Goal: Find specific page/section: Find specific page/section

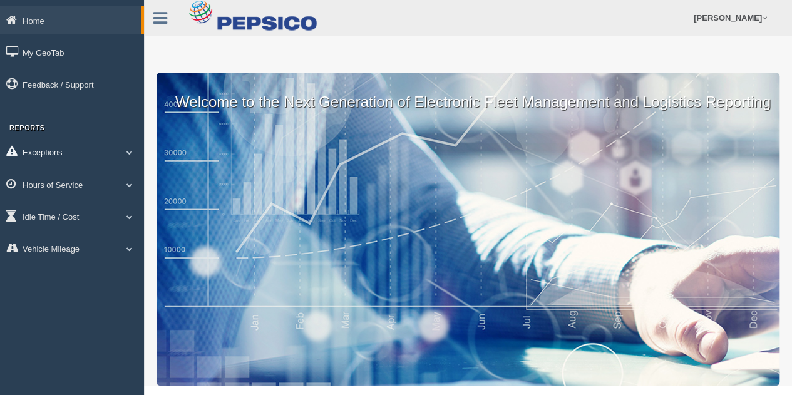
click at [53, 152] on link "Exceptions" at bounding box center [72, 152] width 144 height 28
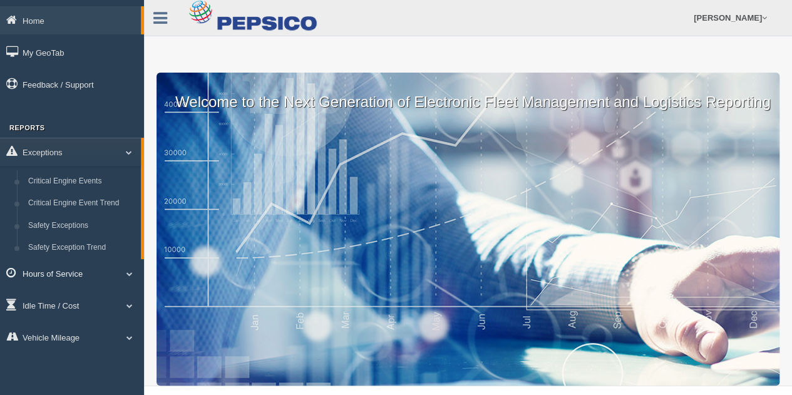
click at [46, 279] on link "Hours of Service" at bounding box center [72, 273] width 144 height 28
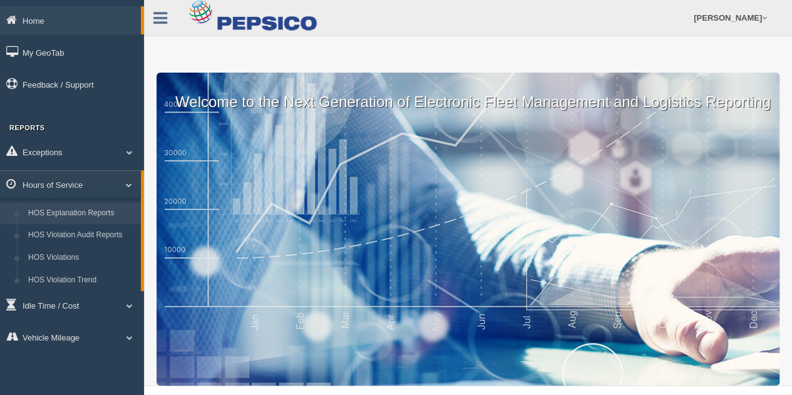
click at [73, 212] on link "HOS Explanation Reports" at bounding box center [82, 213] width 118 height 23
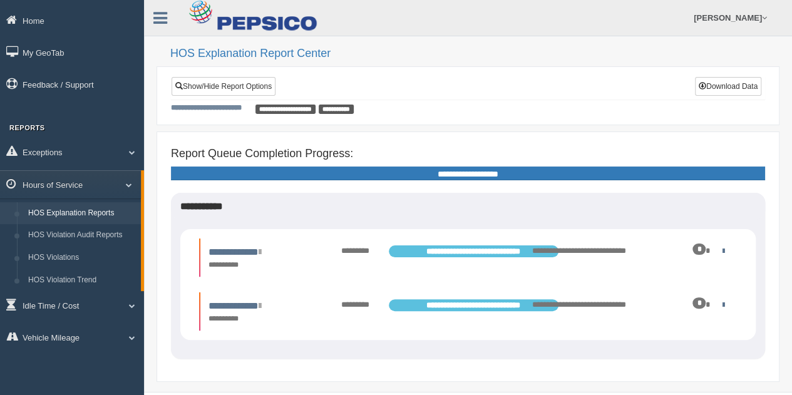
click at [449, 93] on div "**********" at bounding box center [468, 88] width 593 height 22
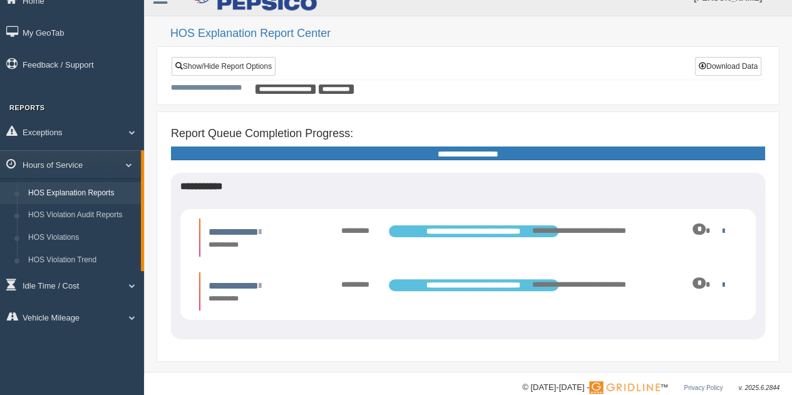
scroll to position [38, 0]
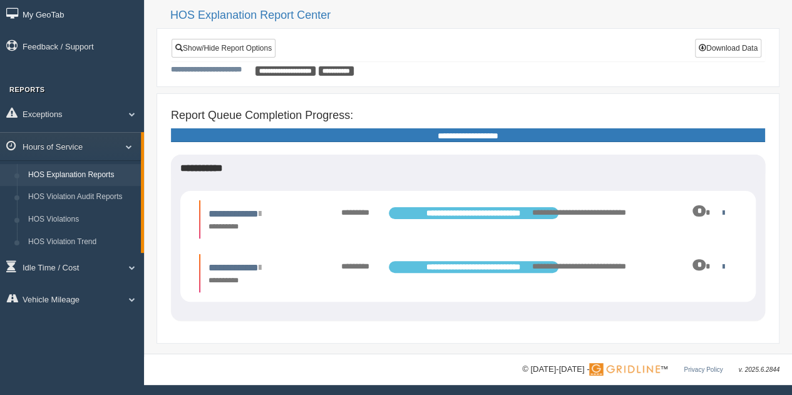
click at [49, 13] on link "My GeoTab" at bounding box center [72, 14] width 144 height 28
